Goal: Information Seeking & Learning: Learn about a topic

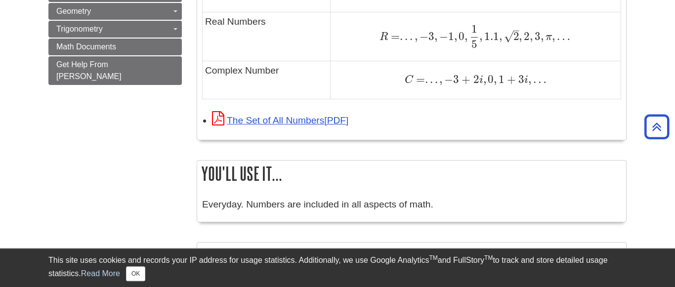
scroll to position [785, 0]
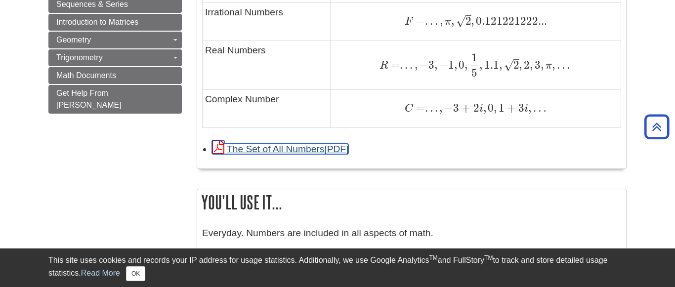
click at [292, 150] on link "The Set of All Numbers" at bounding box center [280, 149] width 136 height 10
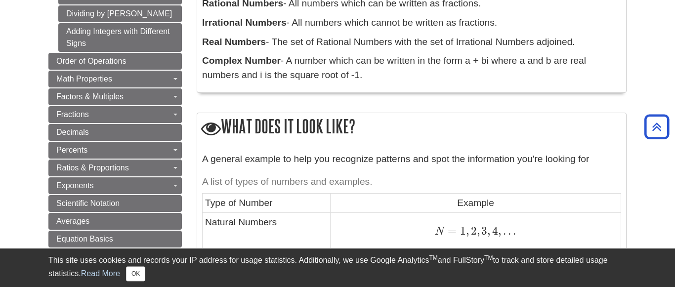
scroll to position [381, 0]
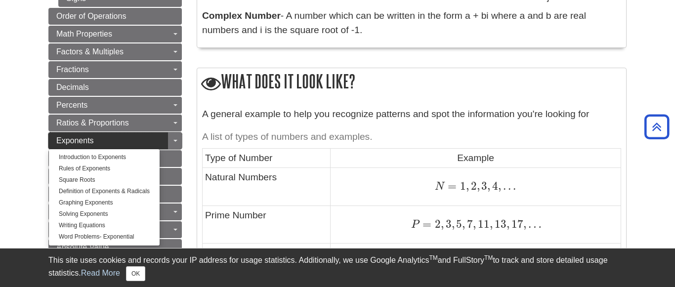
click at [142, 139] on link "Exponents" at bounding box center [114, 140] width 133 height 17
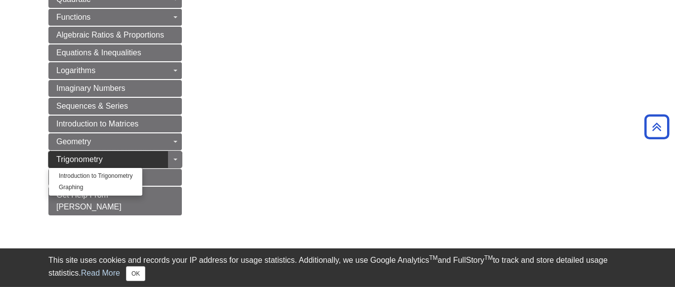
scroll to position [605, 0]
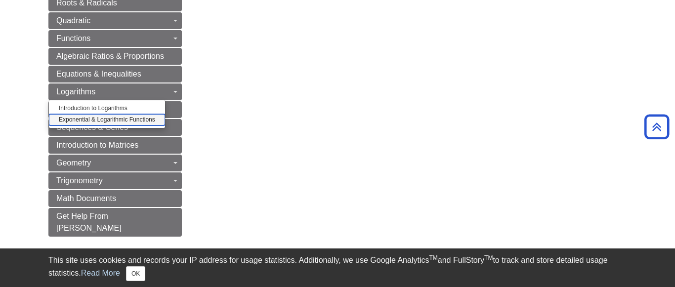
click at [118, 123] on link "Exponential & Logarithmic Functions" at bounding box center [107, 119] width 116 height 11
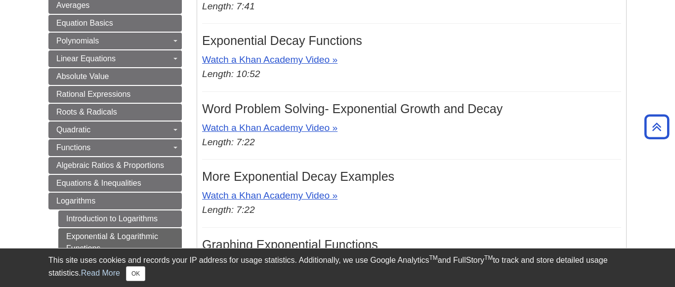
scroll to position [271, 0]
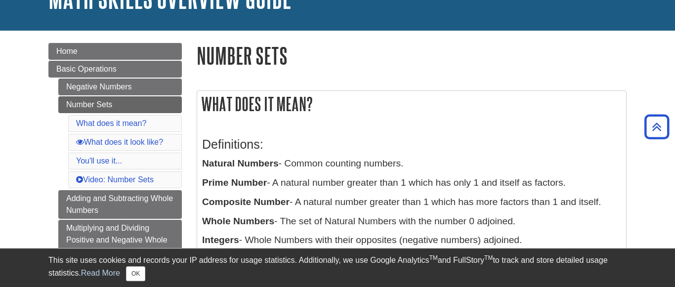
scroll to position [79, 0]
